Goal: Information Seeking & Learning: Learn about a topic

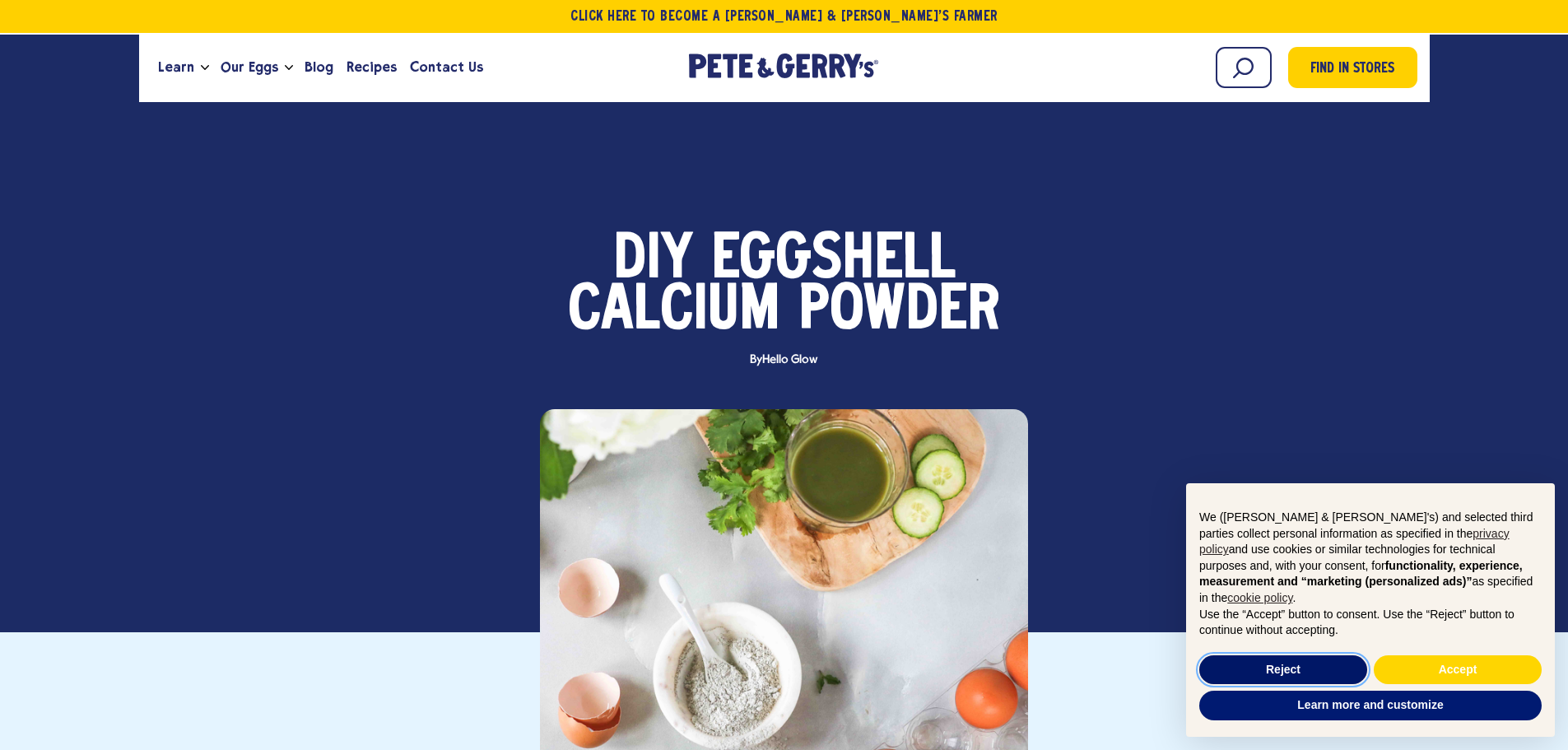
click at [1332, 665] on button "Reject" at bounding box center [1283, 670] width 168 height 30
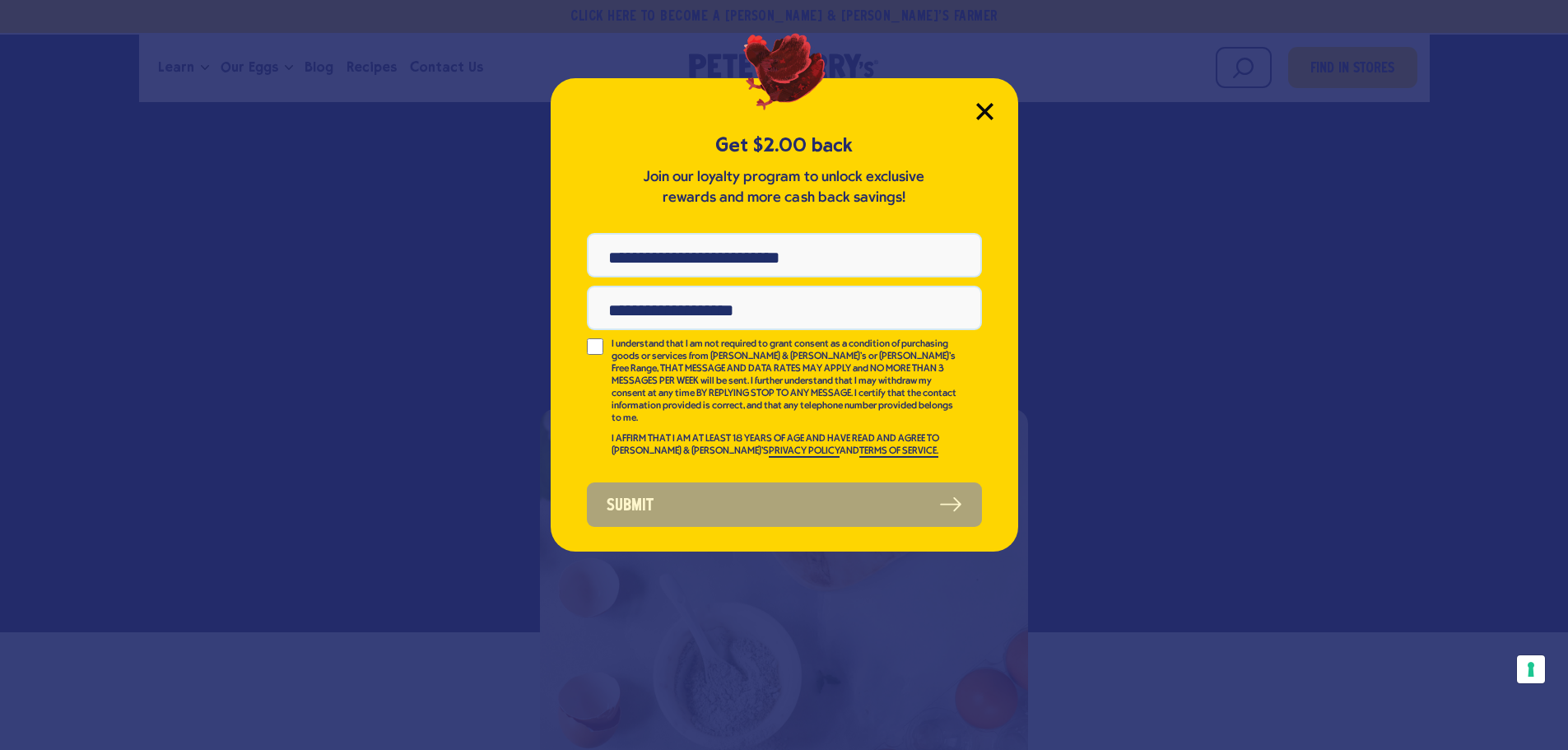
click at [985, 108] on icon "Close Modal" at bounding box center [984, 111] width 17 height 17
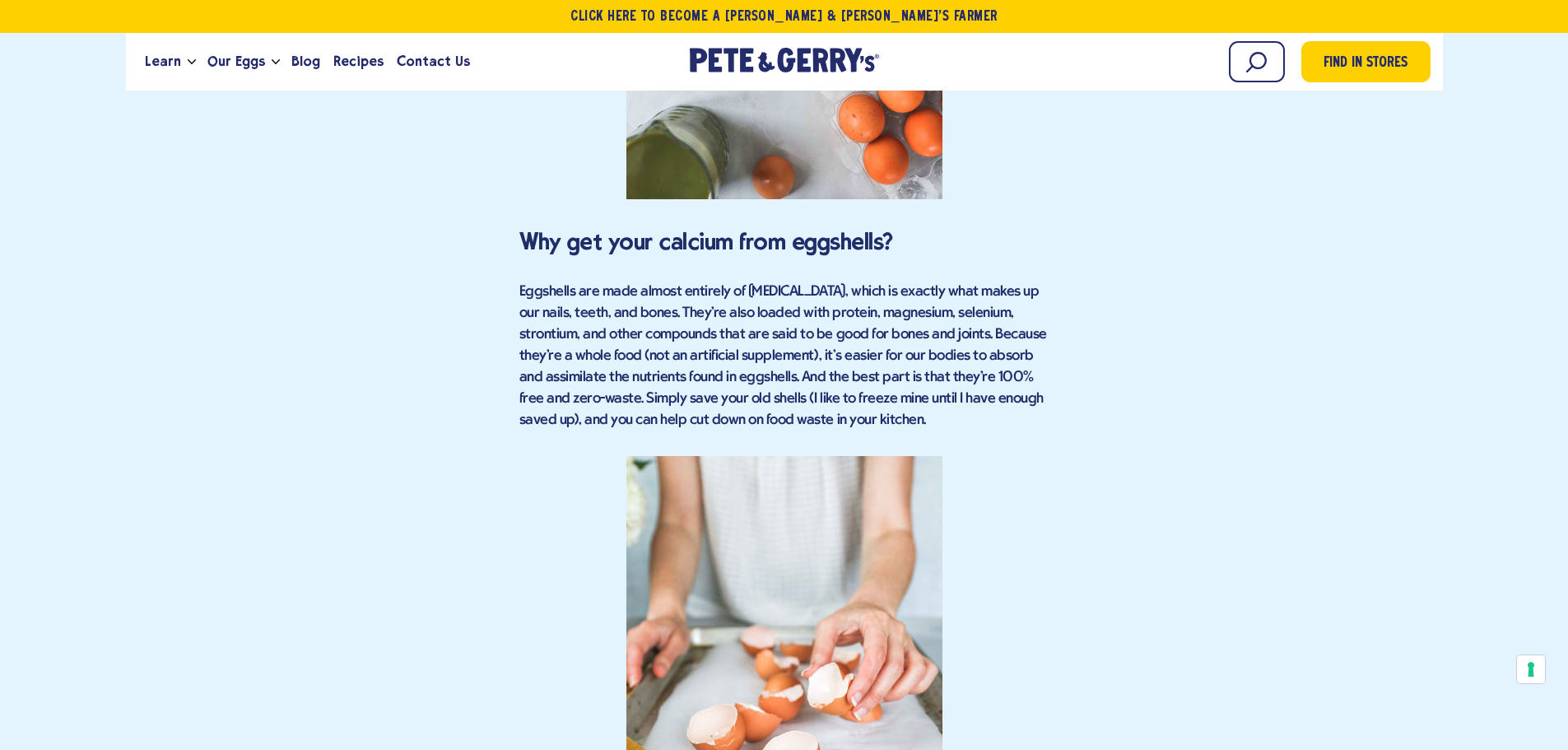
scroll to position [2057, 0]
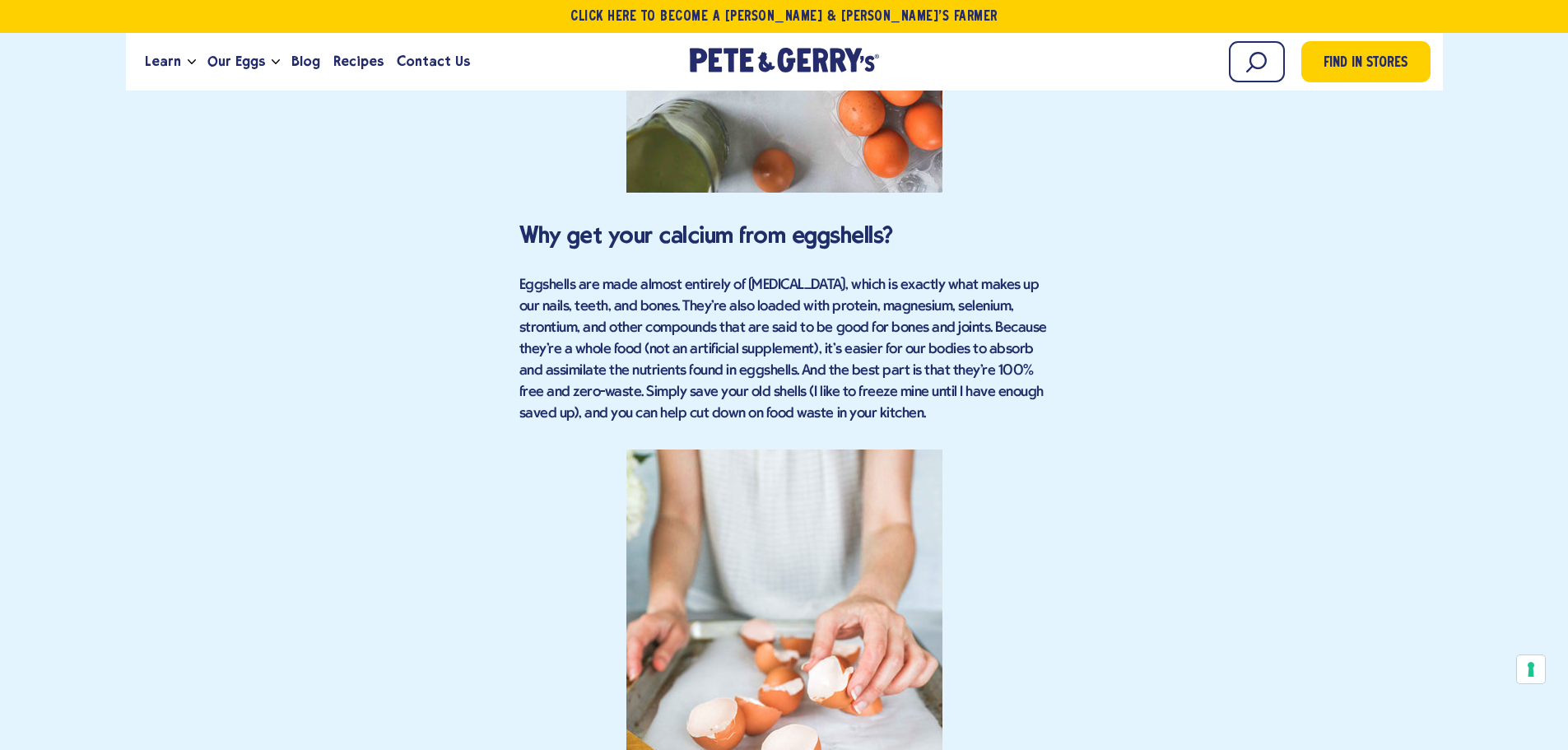
click at [1217, 243] on div "Find in Stores Boost Calcium Intake with This Nifty Powder Sources of calcium O…" at bounding box center [784, 758] width 1292 height 4070
click at [799, 366] on p "Eggshells are made almost entirely of [MEDICAL_DATA], which is exactly what mak…" at bounding box center [784, 350] width 530 height 150
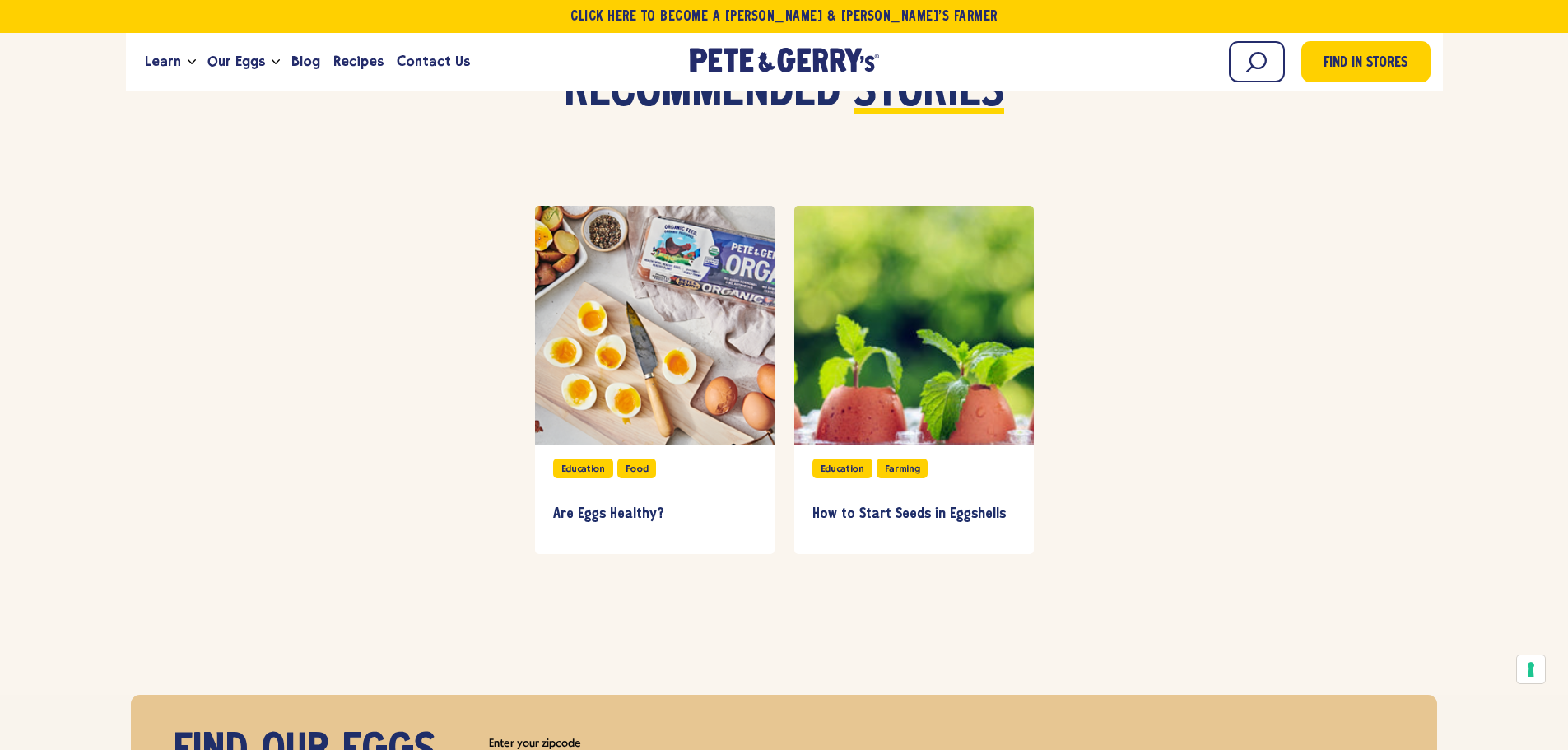
scroll to position [5101, 0]
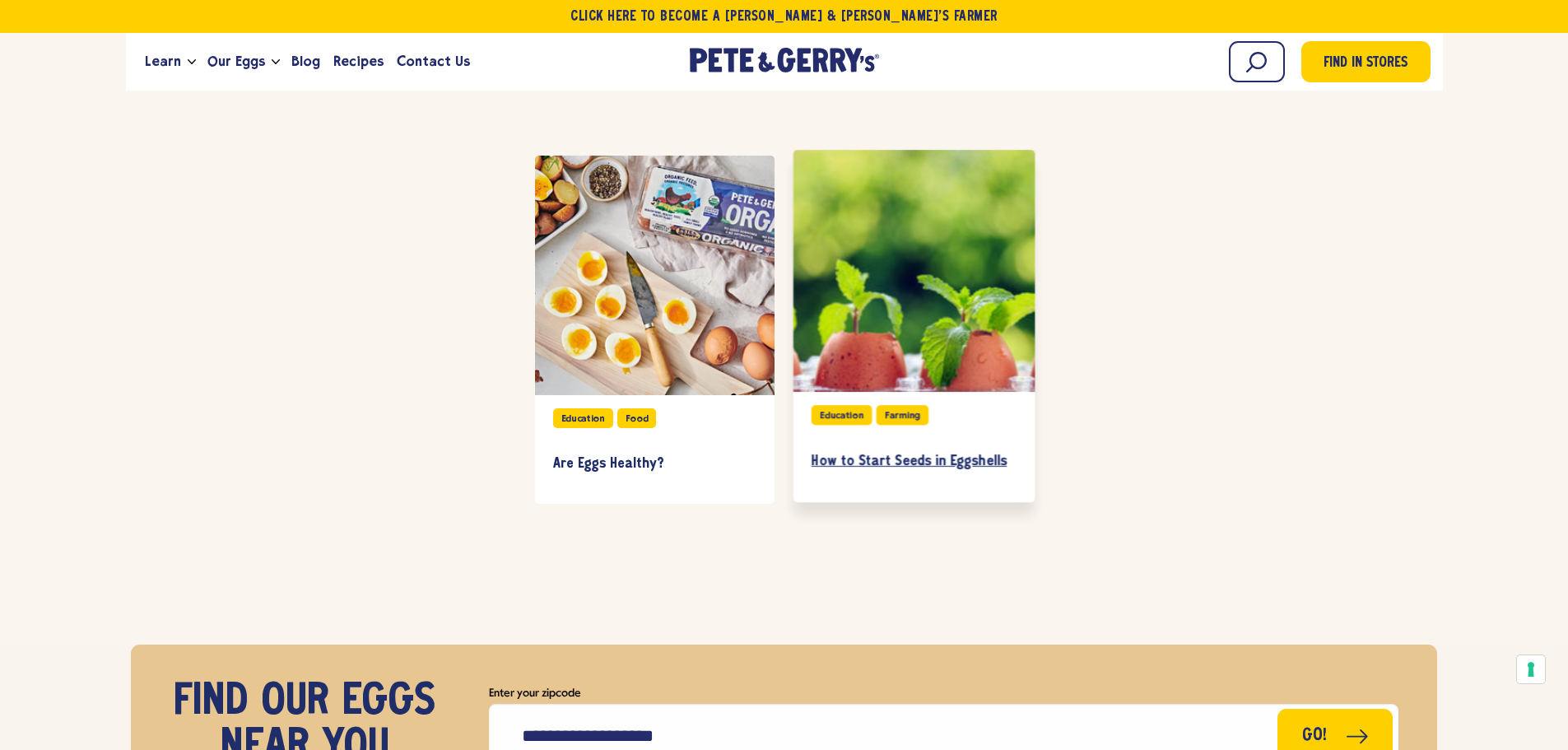
click at [891, 452] on h3 "How to Start Seeds in Eggshells" at bounding box center [913, 460] width 205 height 18
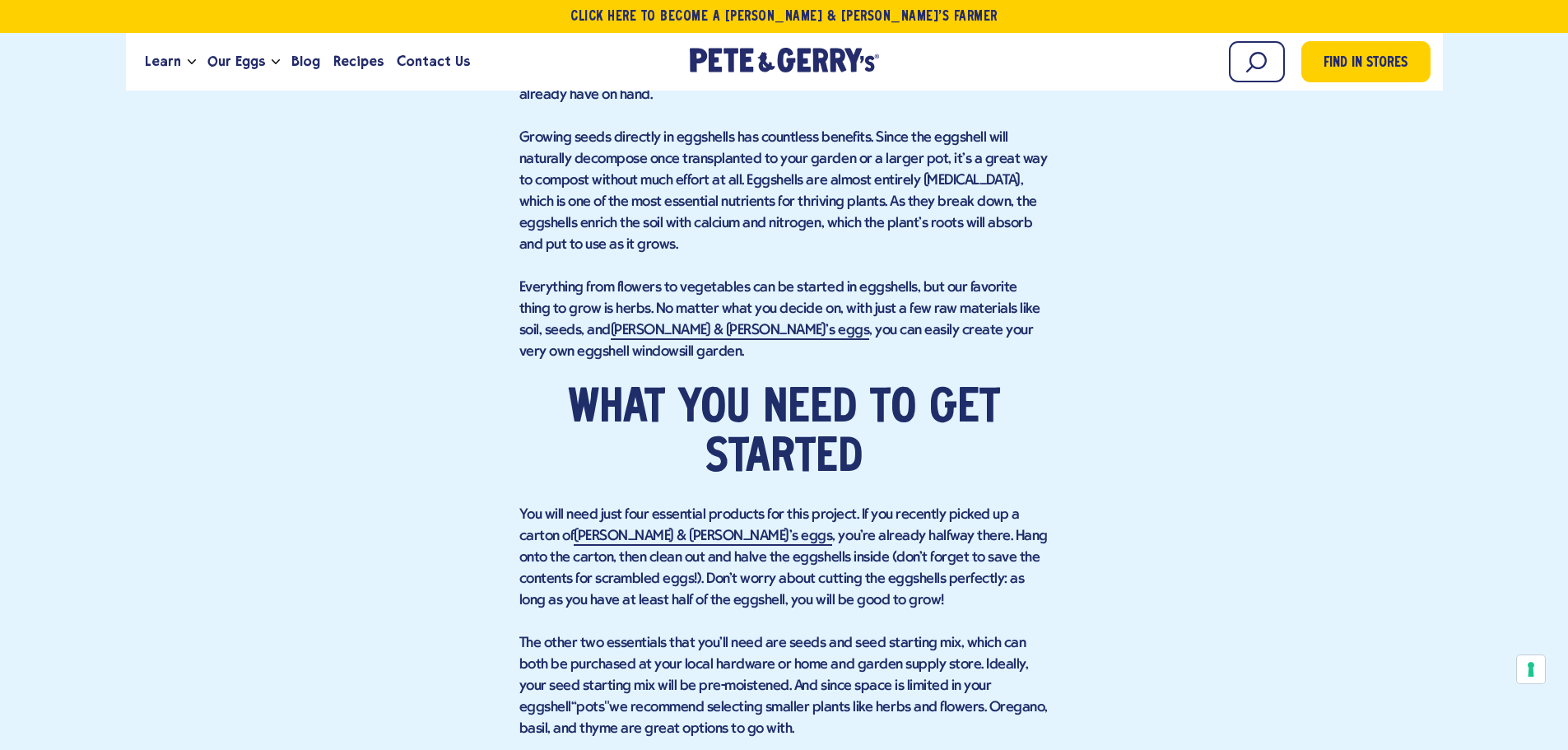
scroll to position [1234, 0]
